Goal: Task Accomplishment & Management: Manage account settings

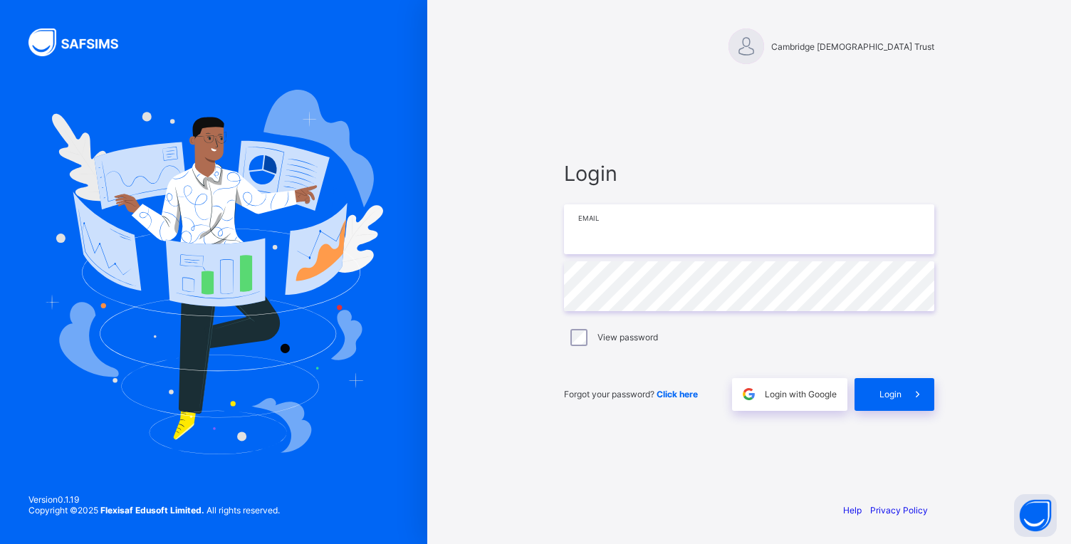
click at [618, 234] on input "email" at bounding box center [749, 229] width 370 height 50
type input "**********"
click at [901, 397] on span "Login" at bounding box center [890, 394] width 22 height 11
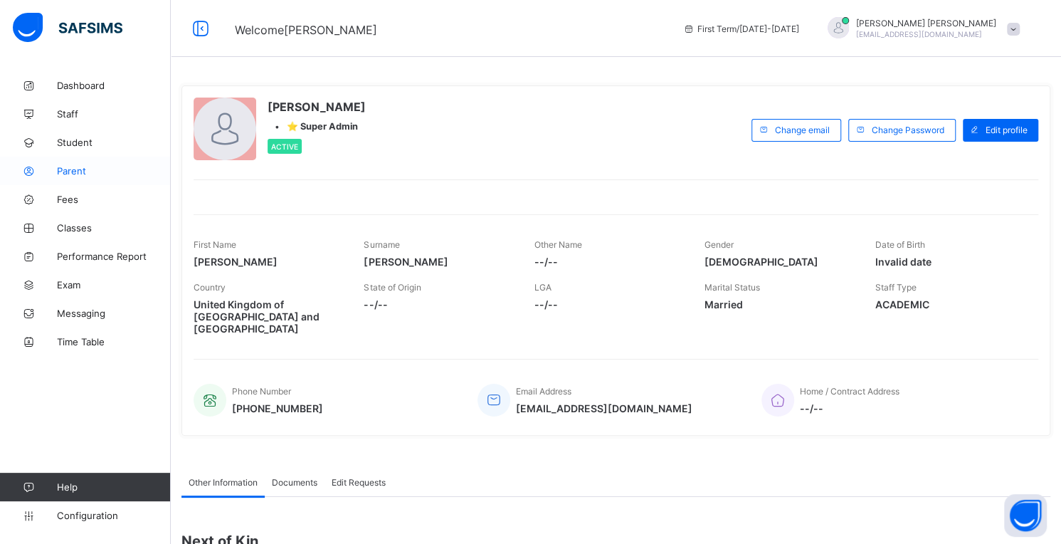
click at [74, 168] on span "Parent" at bounding box center [114, 170] width 114 height 11
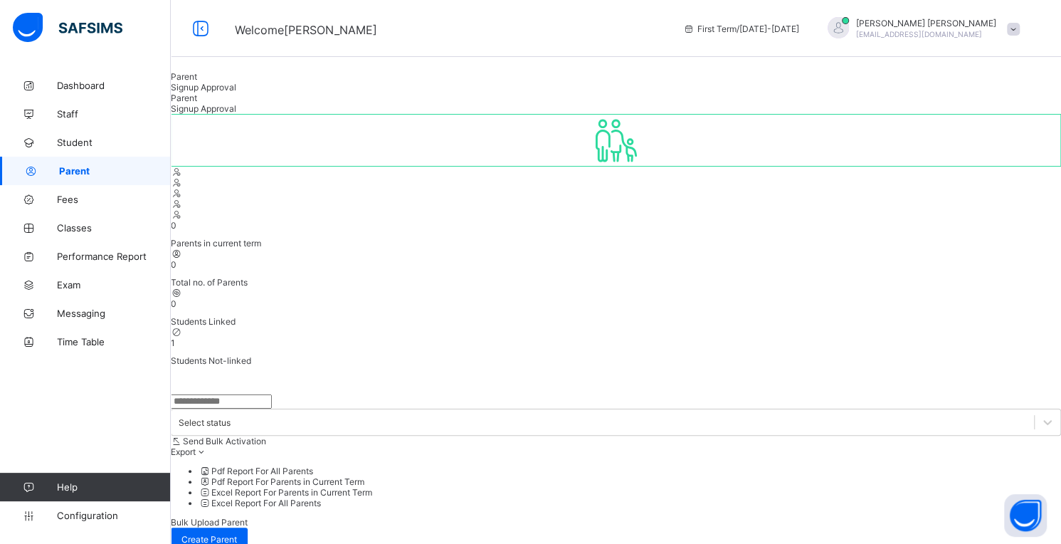
click at [175, 337] on span "1" at bounding box center [173, 342] width 4 height 11
click at [77, 227] on span "Classes" at bounding box center [114, 227] width 114 height 11
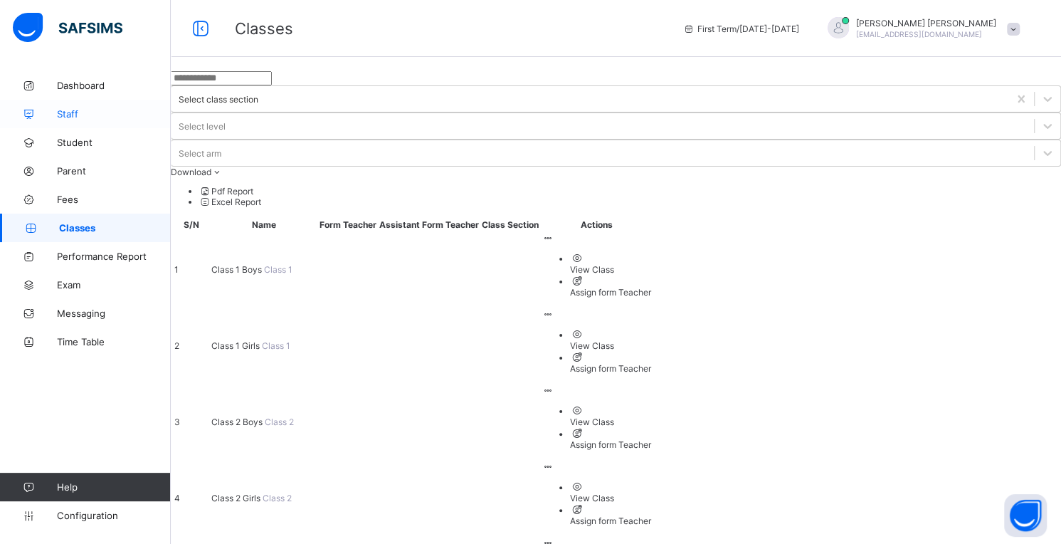
click at [68, 114] on span "Staff" at bounding box center [114, 113] width 114 height 11
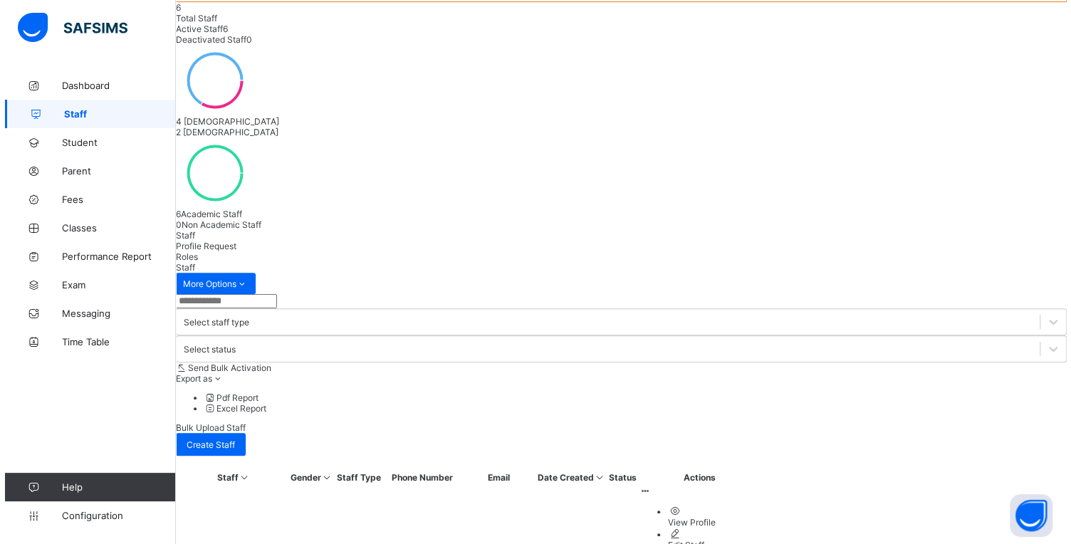
scroll to position [159, 0]
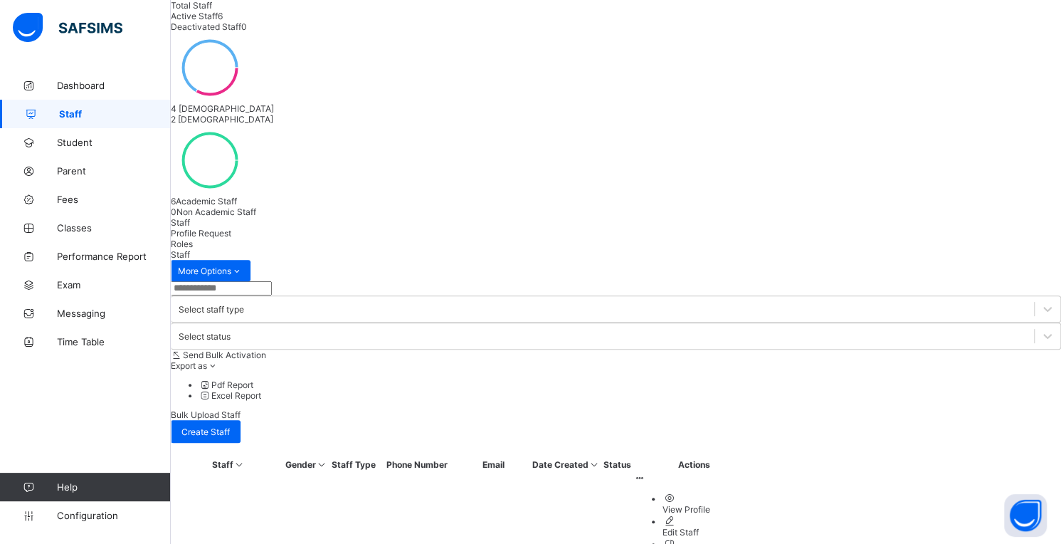
select select "**"
drag, startPoint x: 578, startPoint y: 325, endPoint x: 462, endPoint y: 326, distance: 116.0
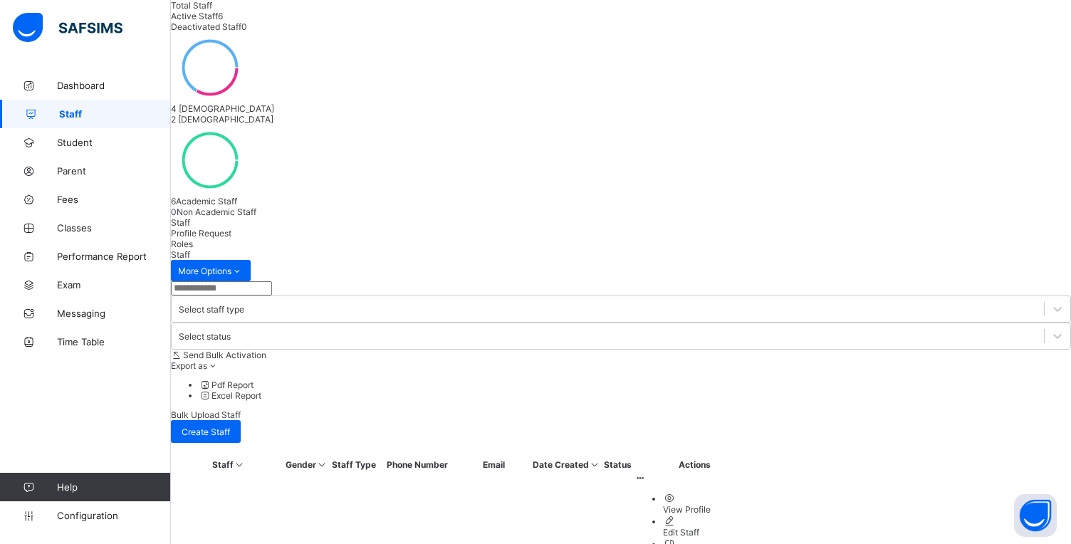
type input "*"
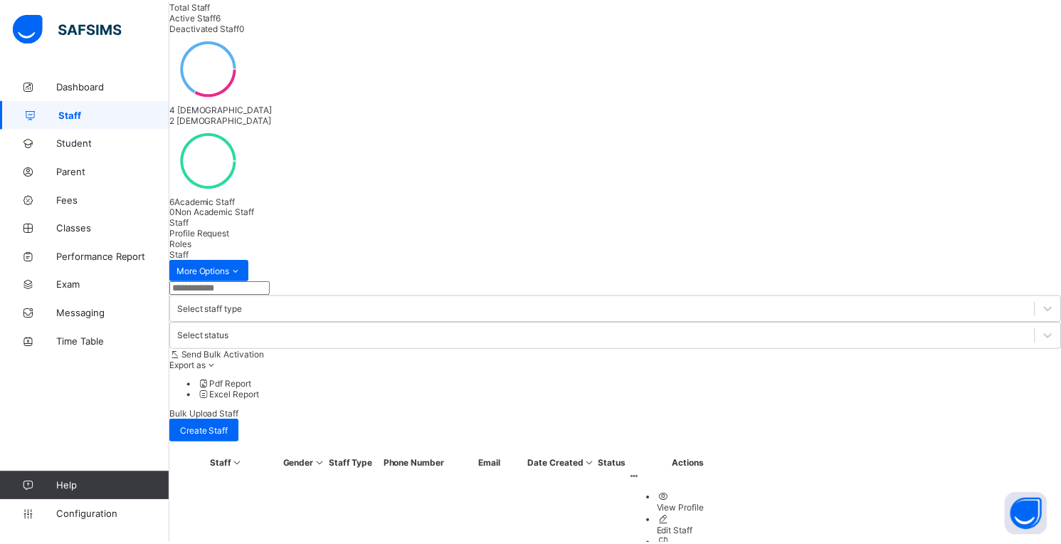
scroll to position [0, 0]
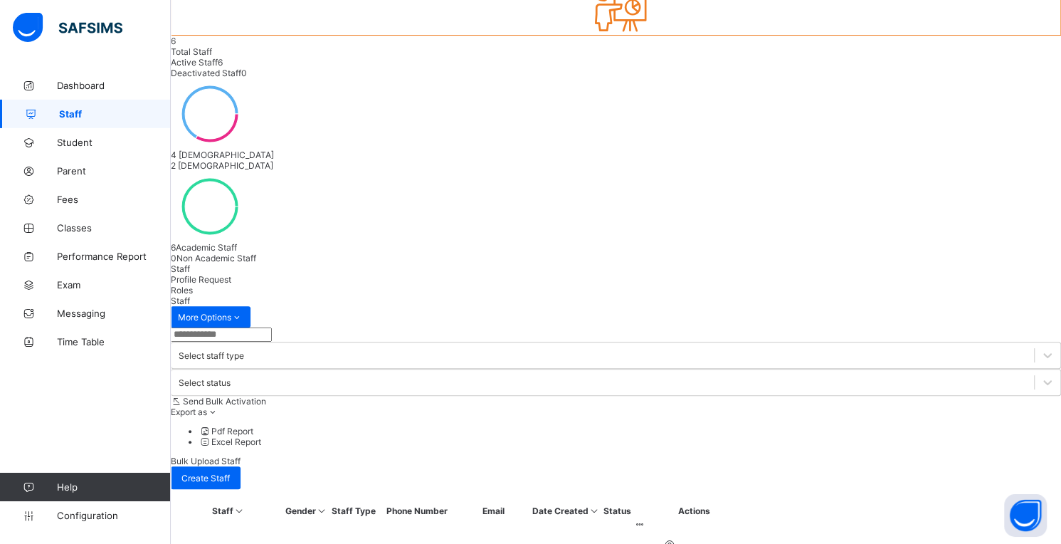
scroll to position [86, 0]
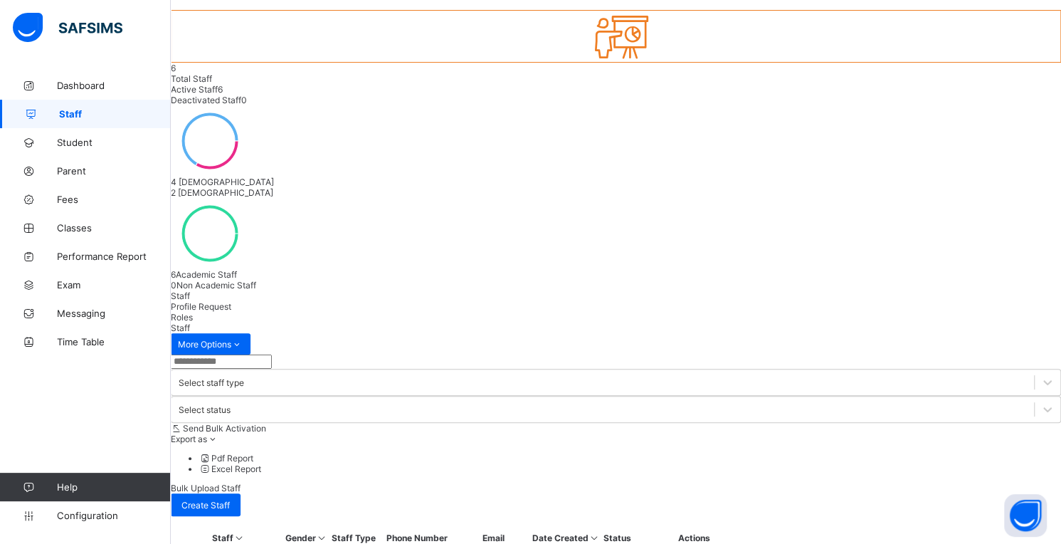
click at [646, 543] on icon at bounding box center [640, 551] width 12 height 11
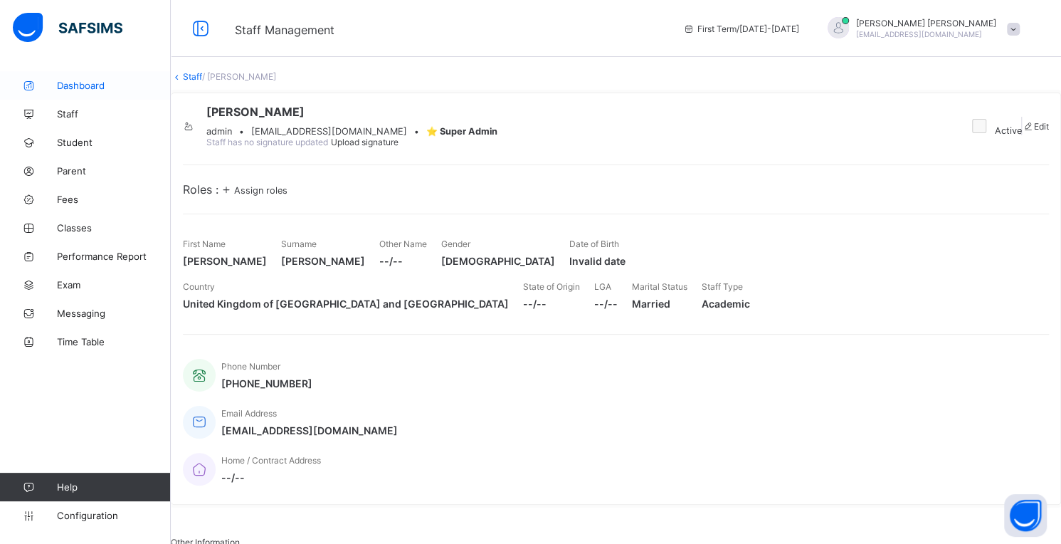
click at [65, 86] on span "Dashboard" at bounding box center [114, 85] width 114 height 11
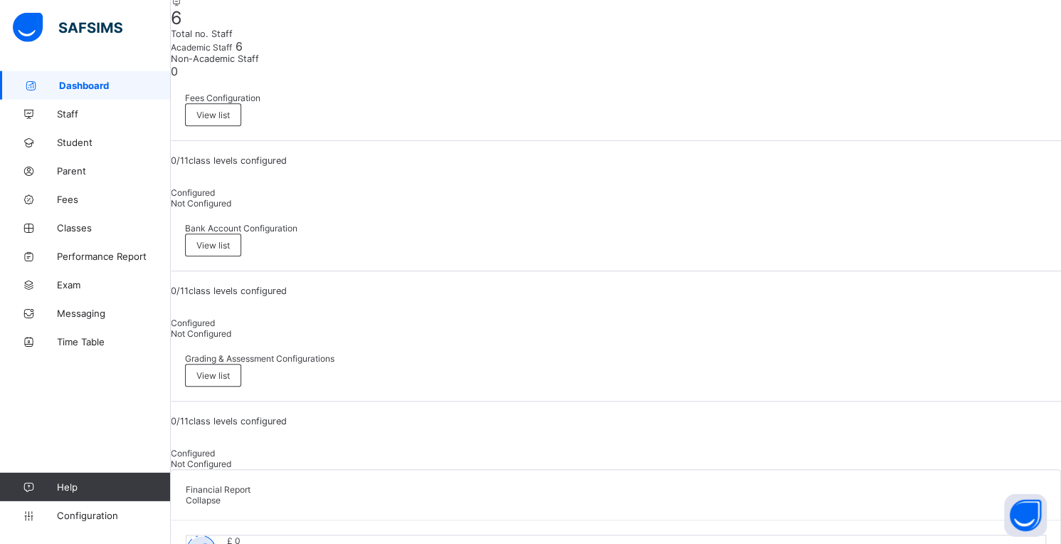
scroll to position [441, 0]
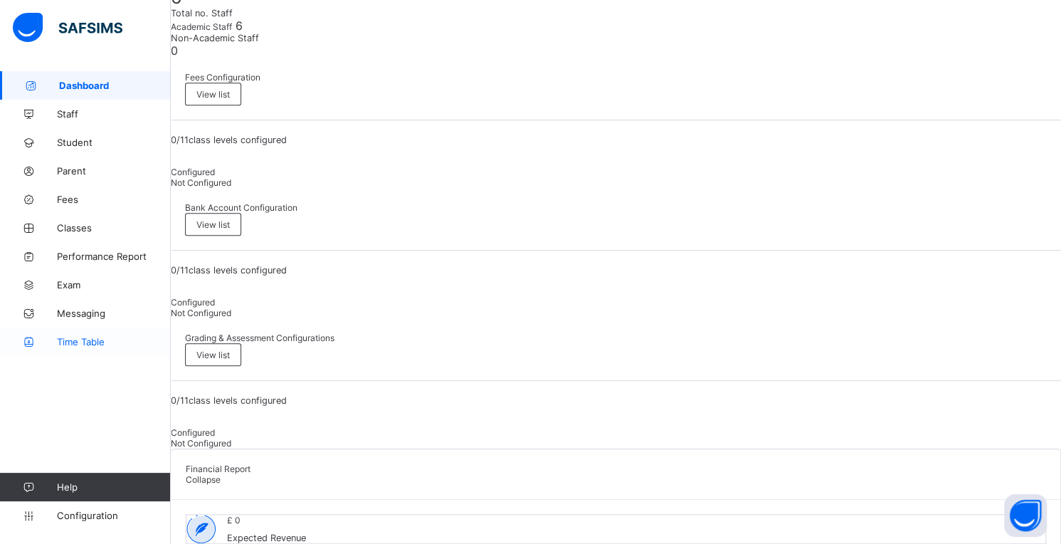
click at [100, 338] on span "Time Table" at bounding box center [114, 341] width 114 height 11
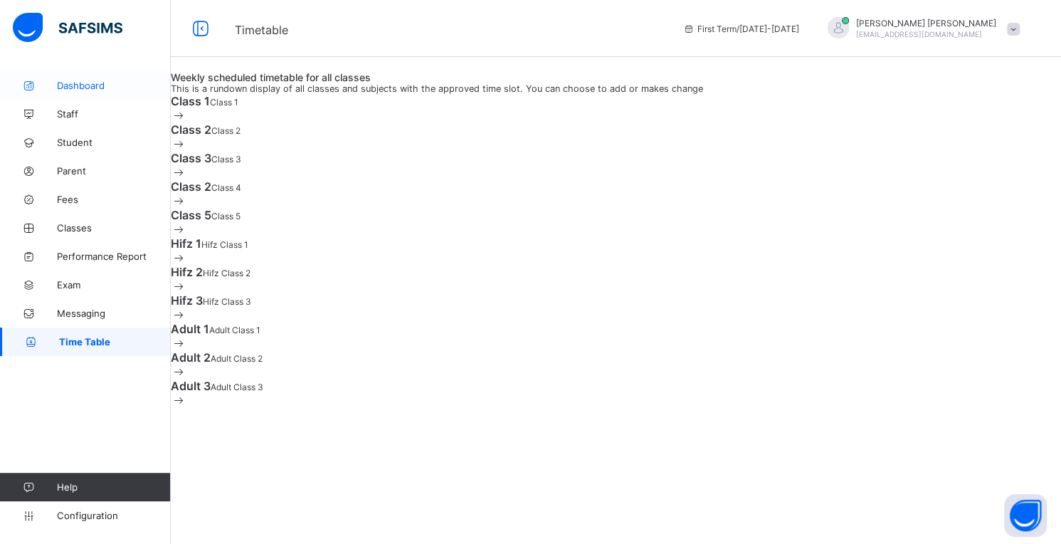
click at [82, 85] on span "Dashboard" at bounding box center [114, 85] width 114 height 11
